Goal: Register for event/course

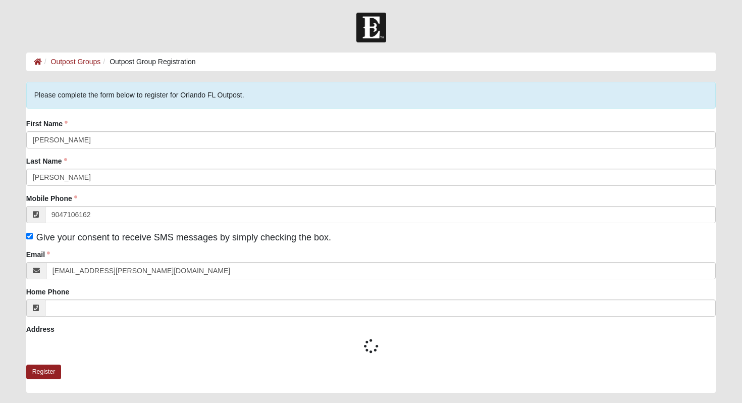
type input "(904) 710-6162"
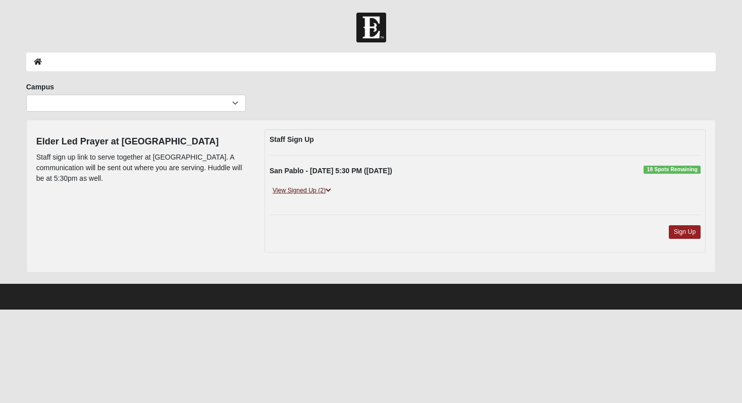
click at [330, 190] on icon at bounding box center [329, 190] width 6 height 6
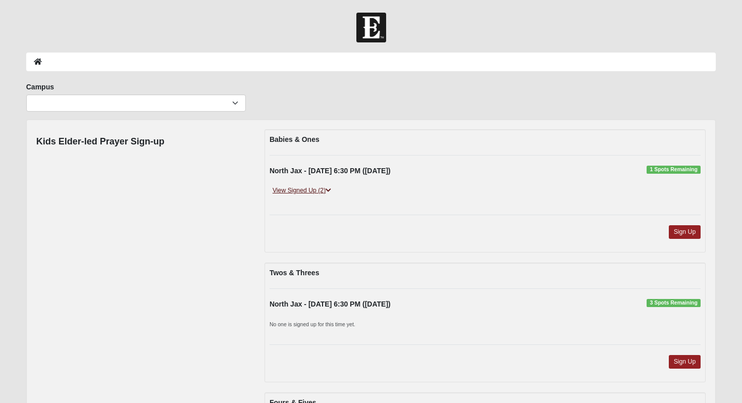
click at [330, 187] on icon at bounding box center [329, 190] width 6 height 6
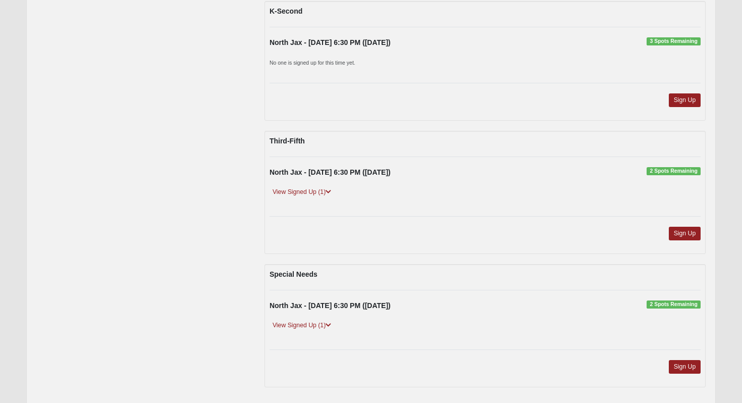
scroll to position [599, 0]
